Goal: Transaction & Acquisition: Purchase product/service

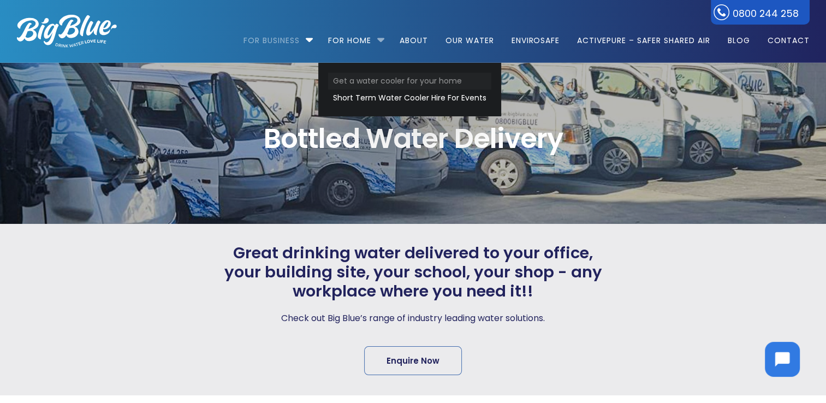
click at [365, 80] on link "Get a water cooler for your home" at bounding box center [409, 81] width 163 height 17
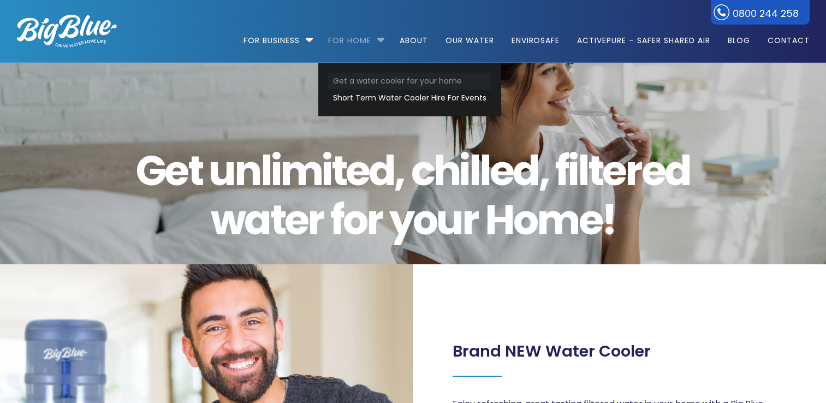
click at [367, 79] on link "Get a water cooler for your home" at bounding box center [409, 81] width 163 height 17
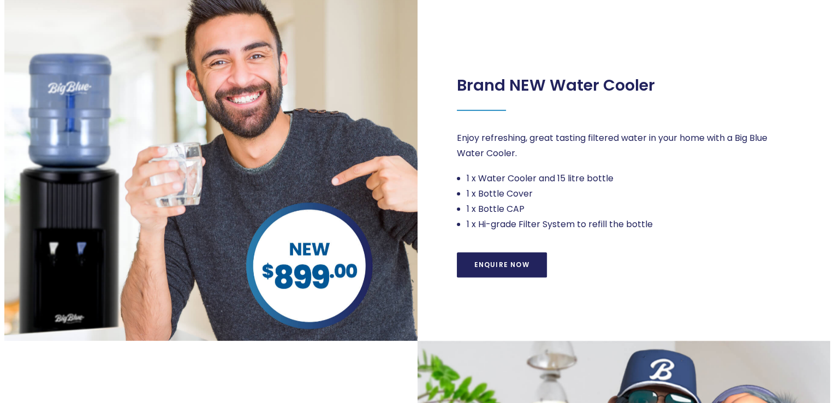
scroll to position [182, 0]
